Goal: Information Seeking & Learning: Learn about a topic

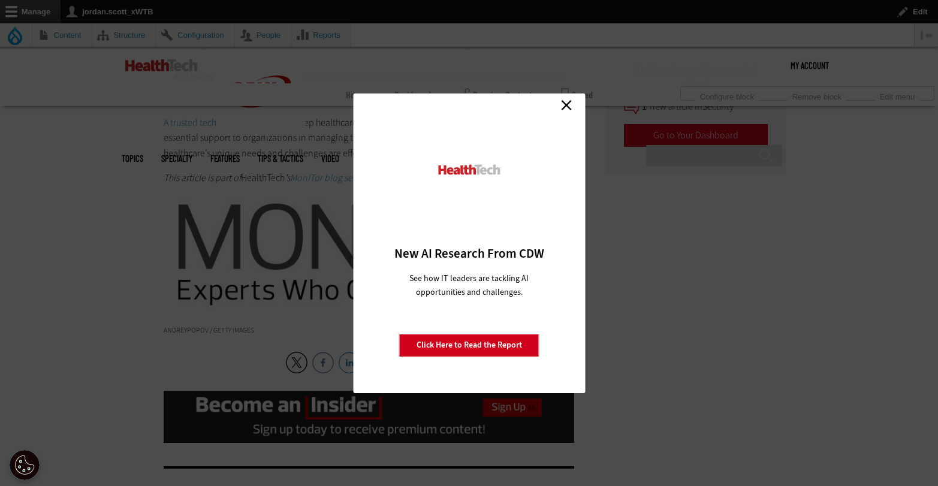
scroll to position [2302, 0]
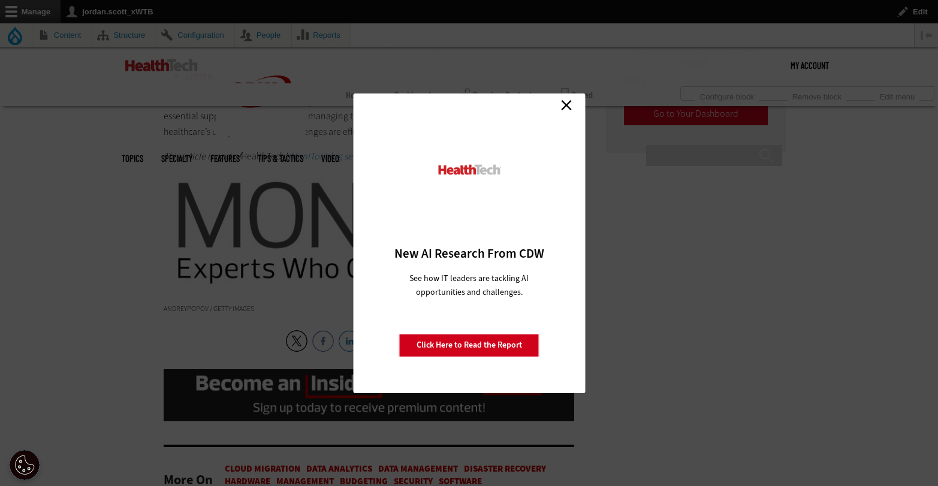
click at [570, 106] on link "Close" at bounding box center [566, 105] width 18 height 18
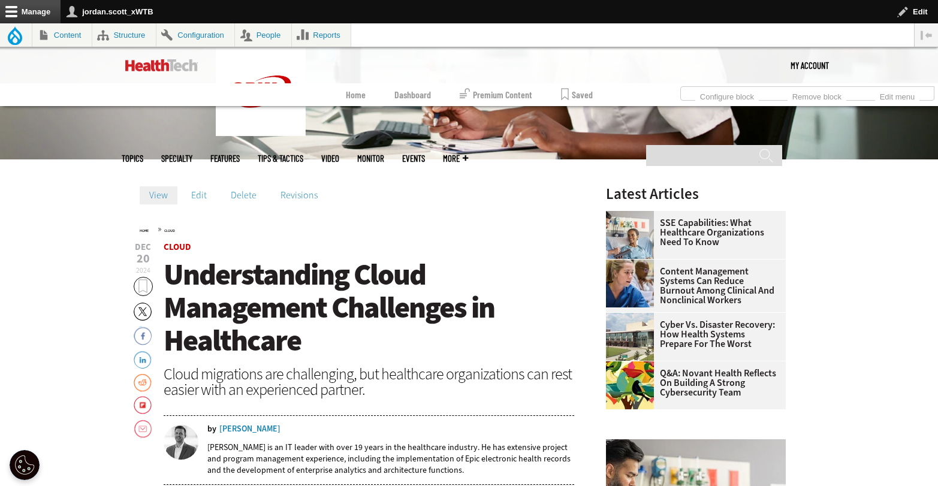
scroll to position [536, 0]
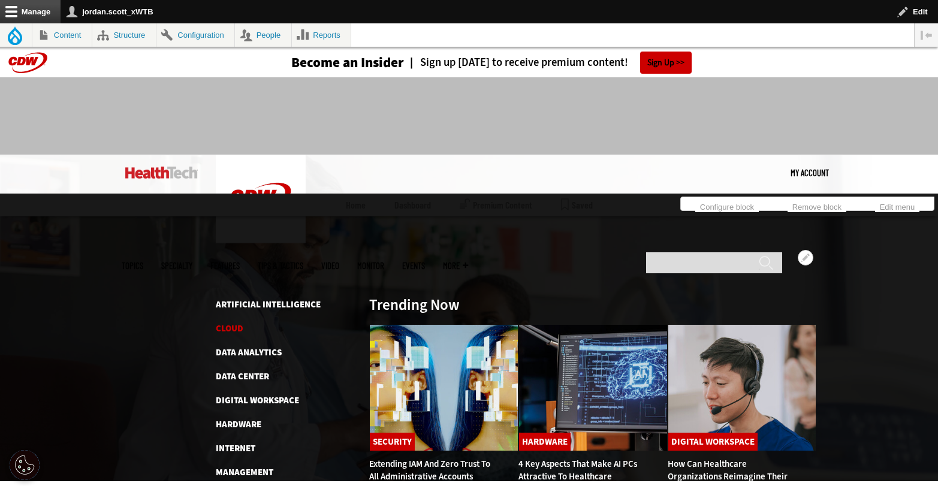
click at [236, 322] on link "Cloud" at bounding box center [230, 328] width 28 height 12
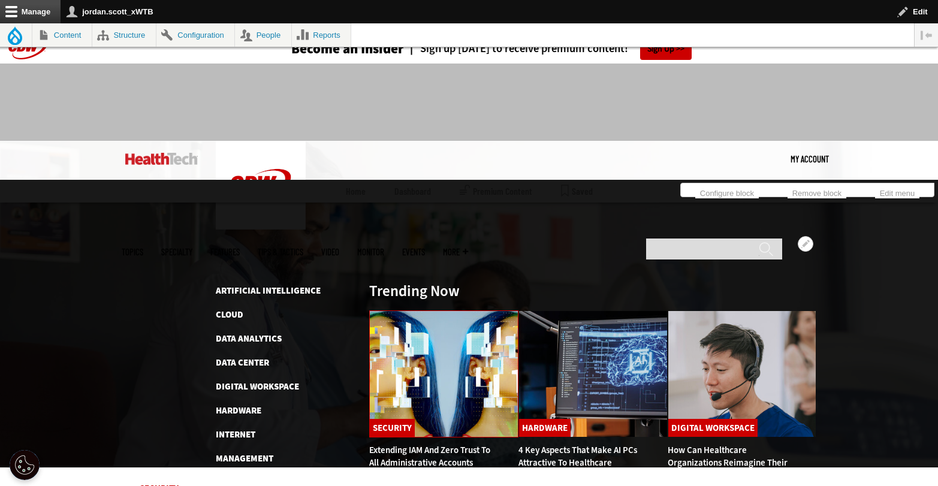
scroll to position [16, 0]
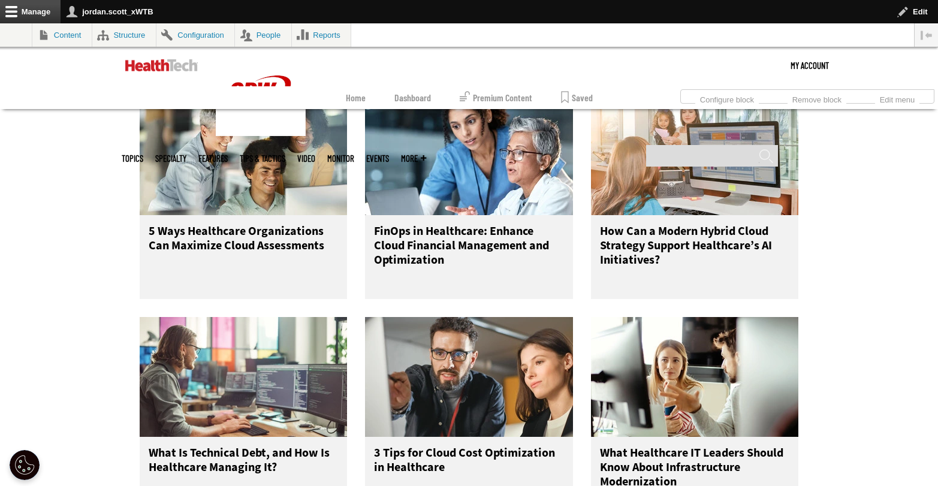
scroll to position [374, 0]
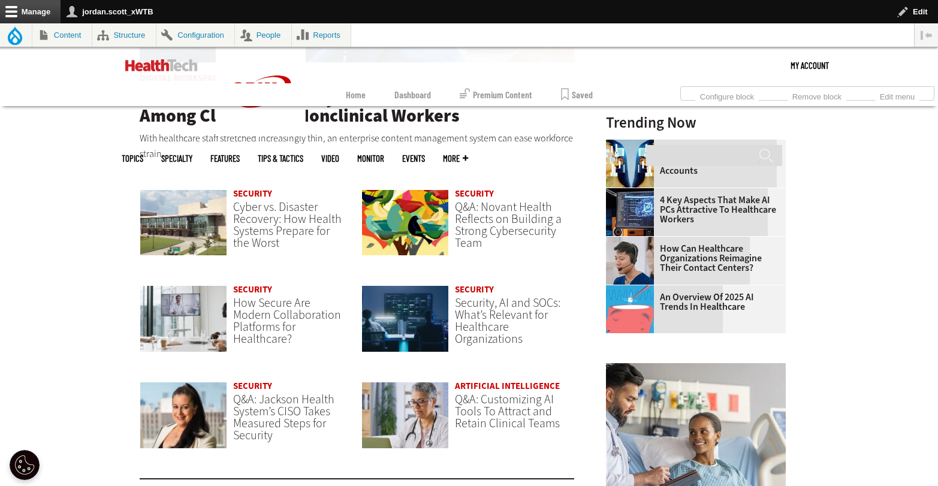
scroll to position [866, 0]
